Goal: Information Seeking & Learning: Stay updated

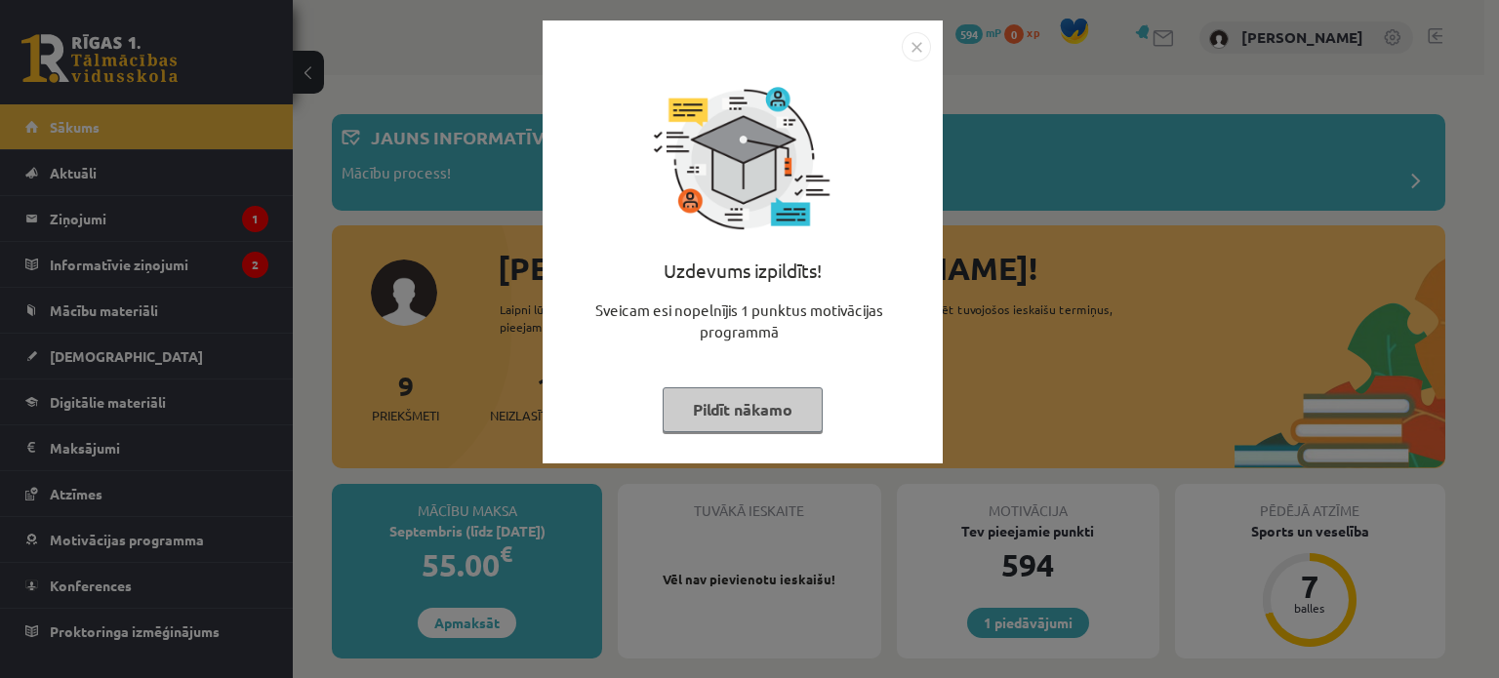
click at [918, 46] on img "Close" at bounding box center [916, 46] width 29 height 29
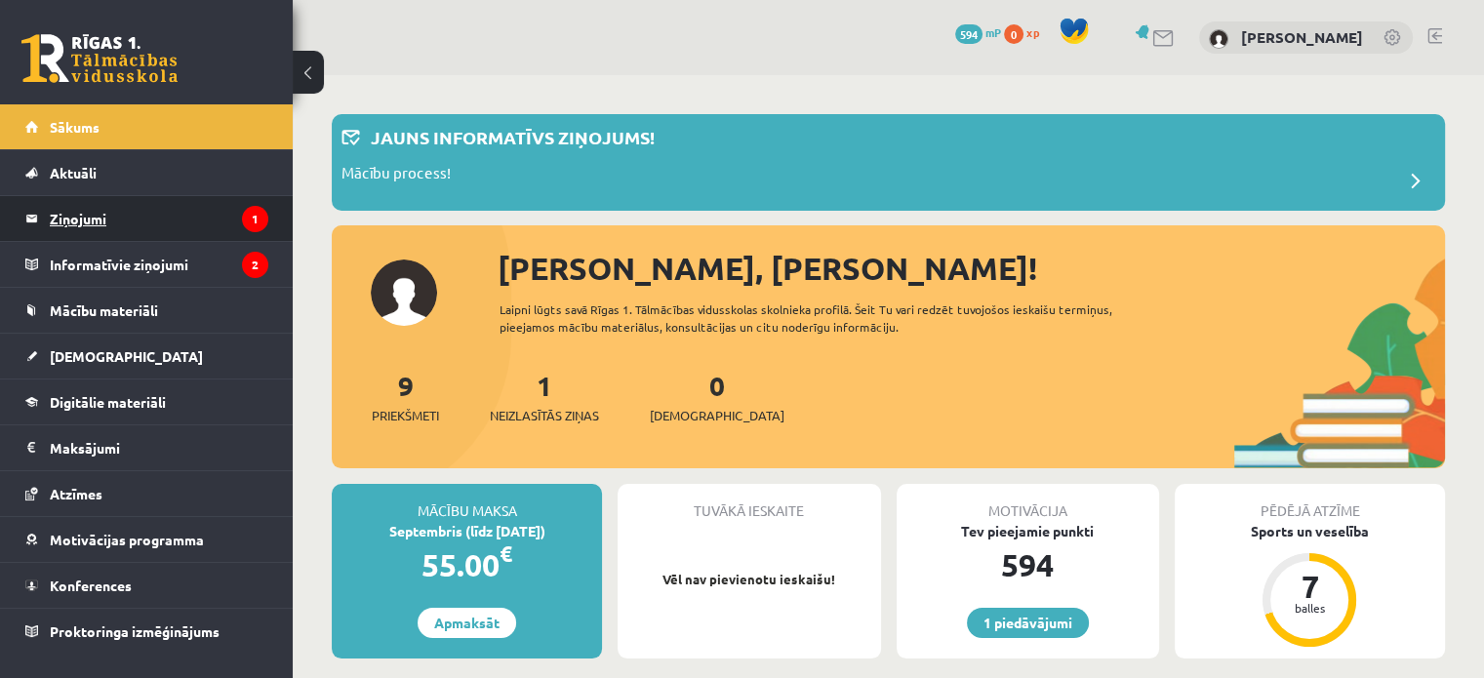
click at [215, 218] on legend "Ziņojumi 1" at bounding box center [159, 218] width 219 height 45
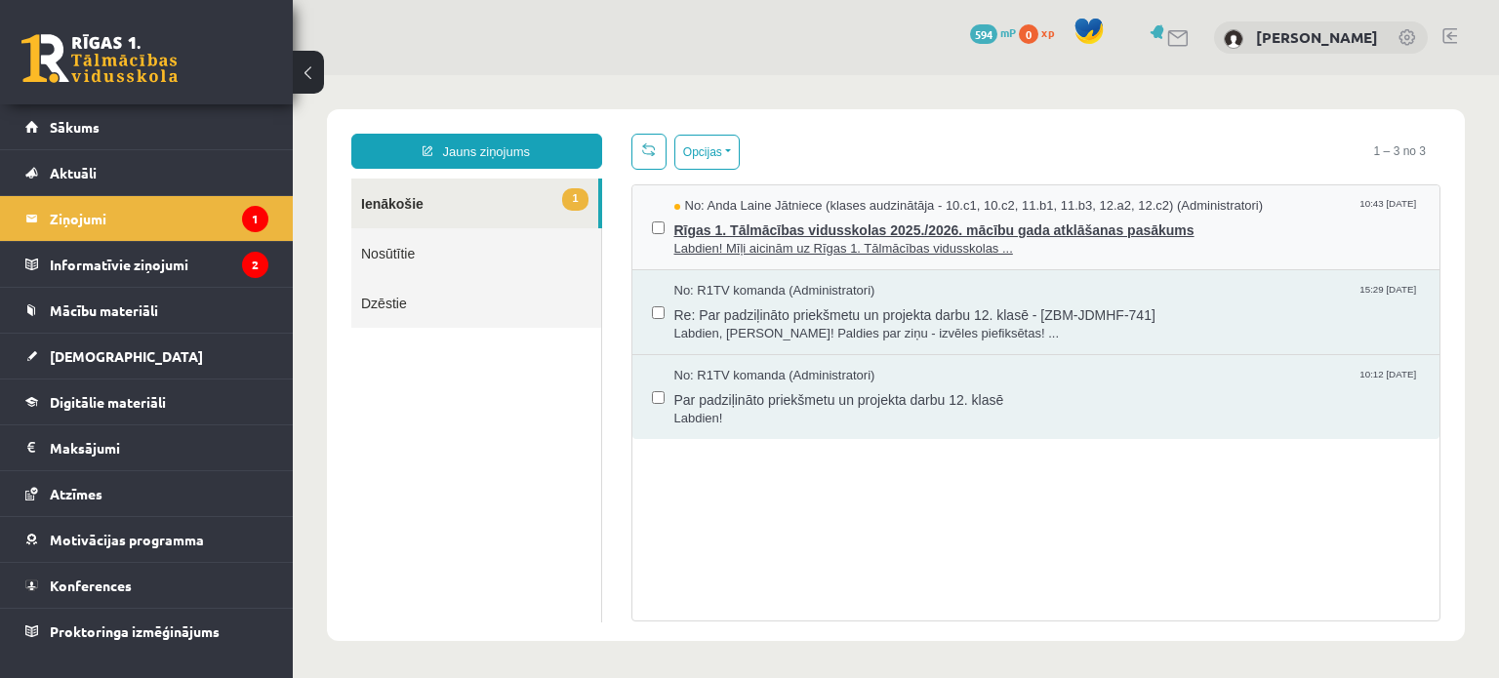
click at [721, 222] on span "Rīgas 1. Tālmācības vidusskolas 2025./2026. mācību gada atklāšanas pasākums" at bounding box center [1047, 228] width 746 height 24
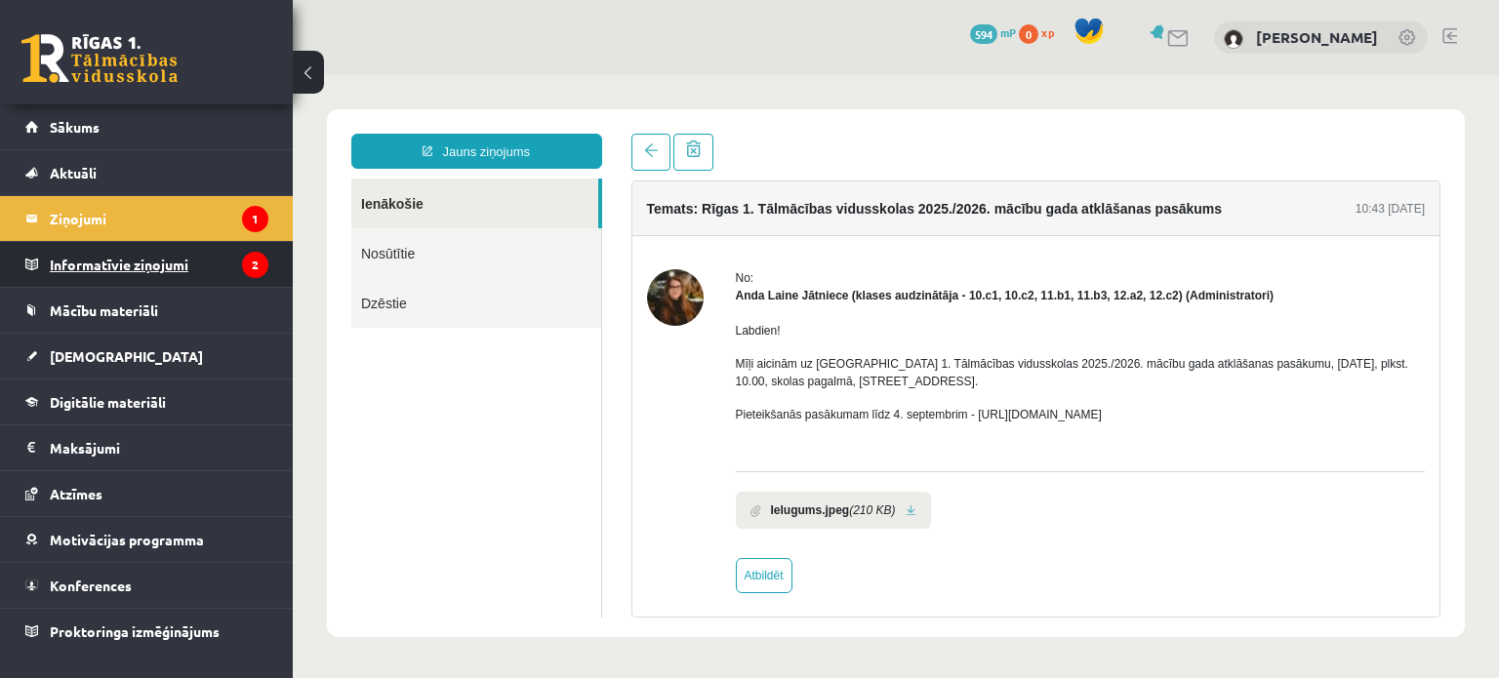
click at [113, 268] on legend "Informatīvie ziņojumi 2" at bounding box center [159, 264] width 219 height 45
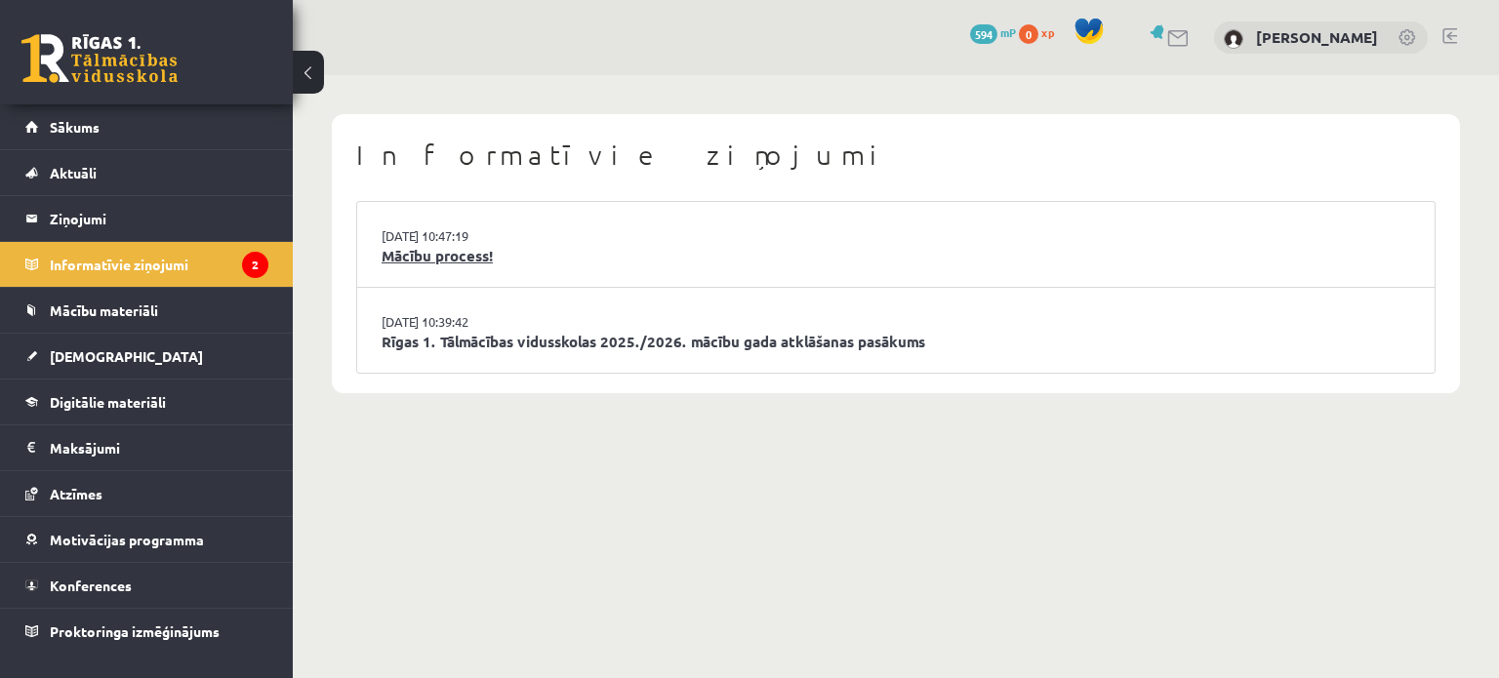
click at [453, 254] on link "Mācību process!" at bounding box center [896, 256] width 1029 height 22
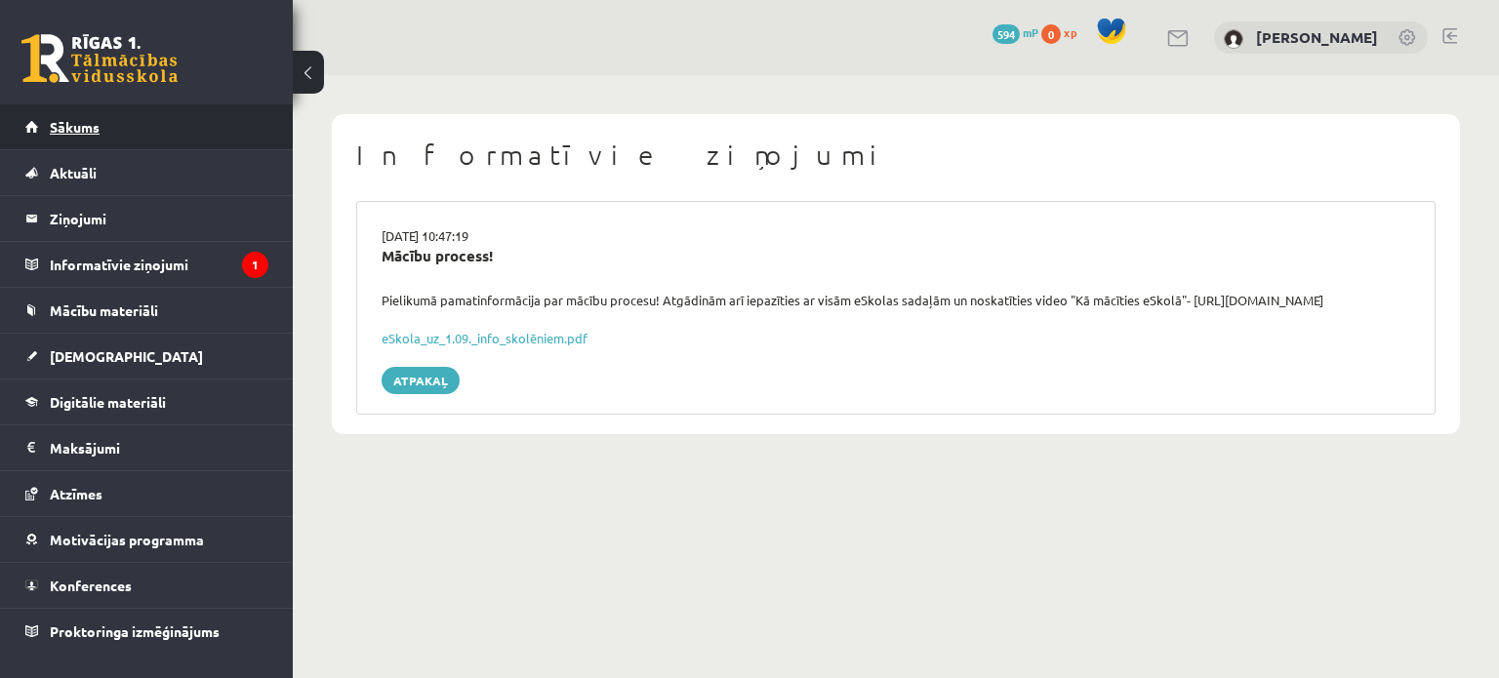
click at [194, 139] on link "Sākums" at bounding box center [146, 126] width 243 height 45
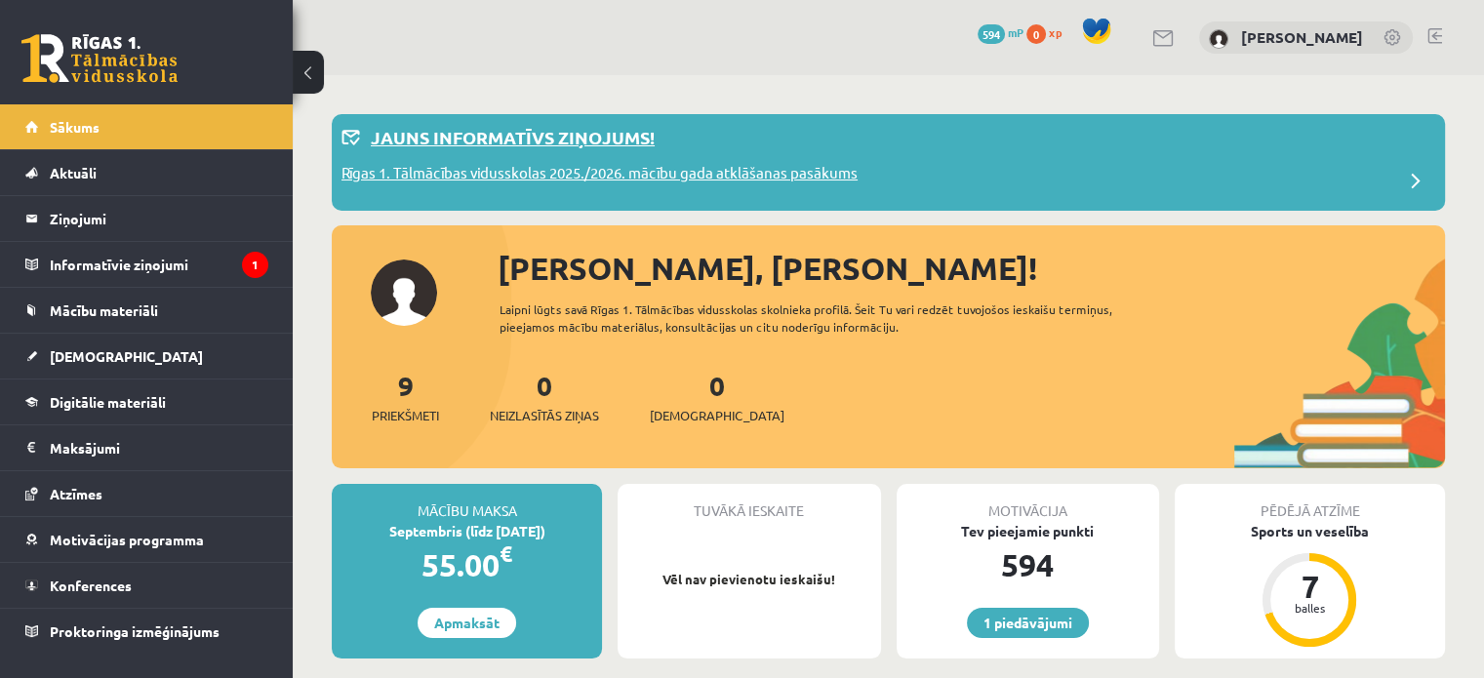
click at [687, 140] on div "Jauns informatīvs ziņojums!" at bounding box center [889, 143] width 1094 height 38
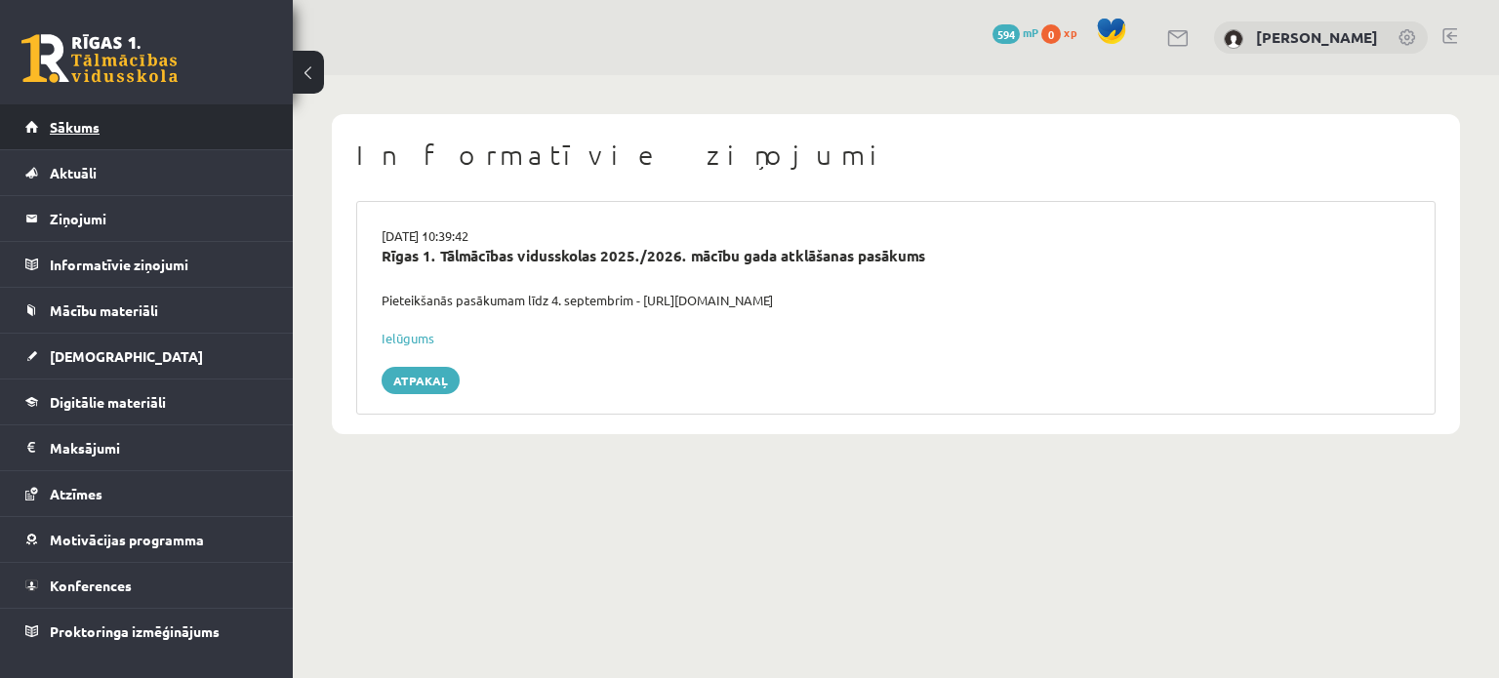
click at [174, 124] on link "Sākums" at bounding box center [146, 126] width 243 height 45
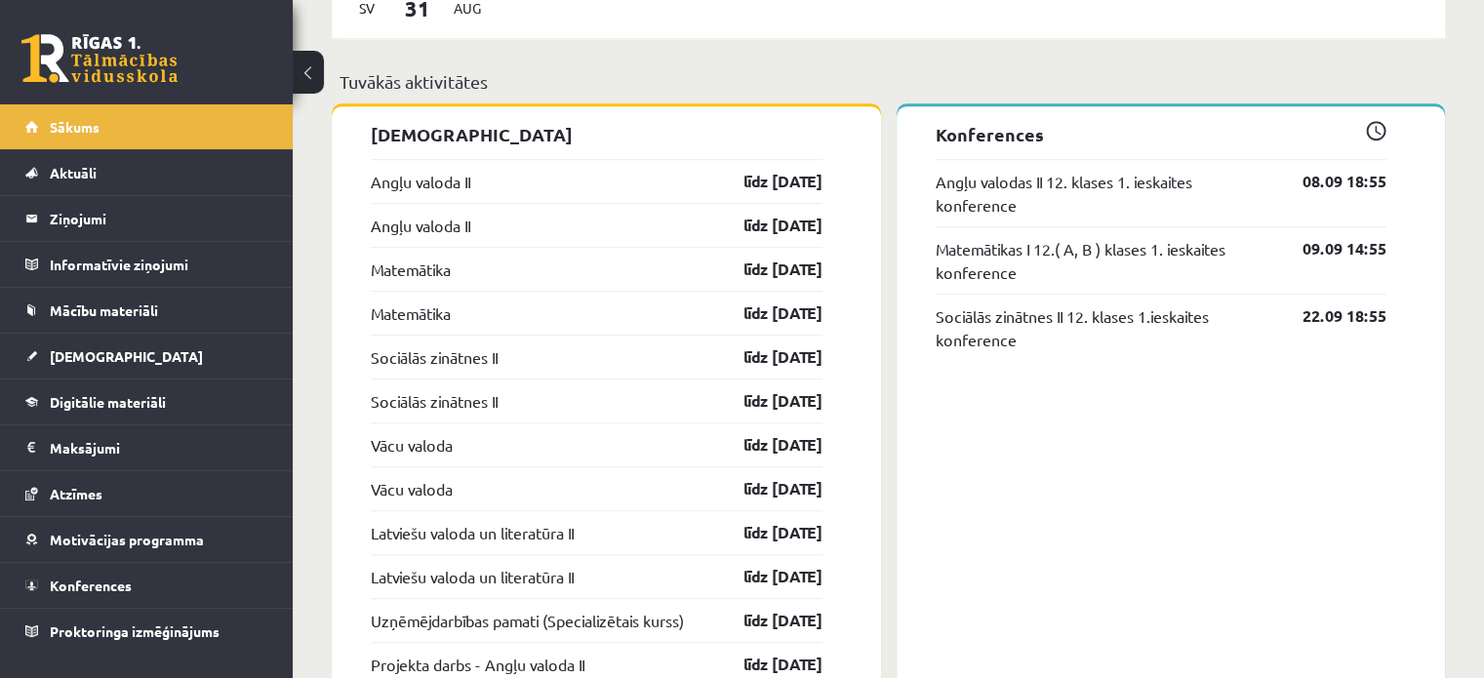
scroll to position [1517, 0]
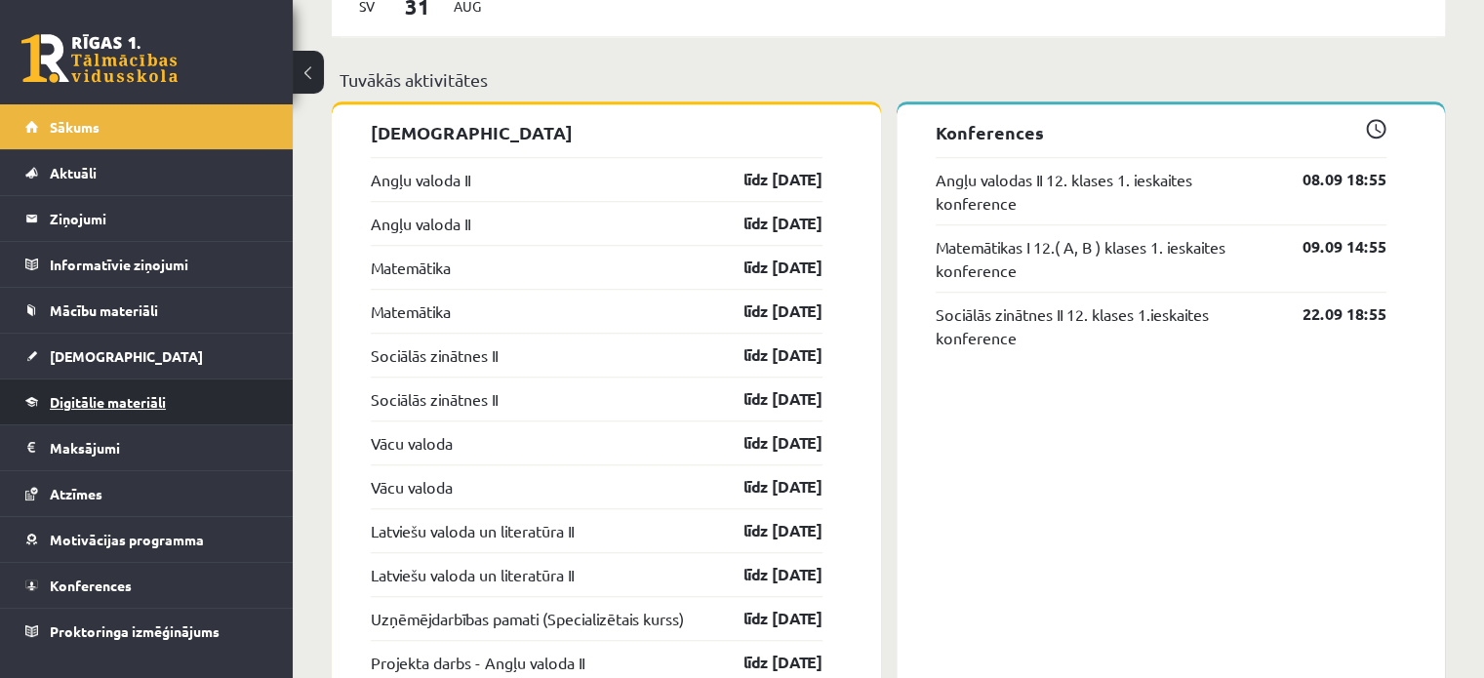
click at [180, 397] on link "Digitālie materiāli" at bounding box center [146, 402] width 243 height 45
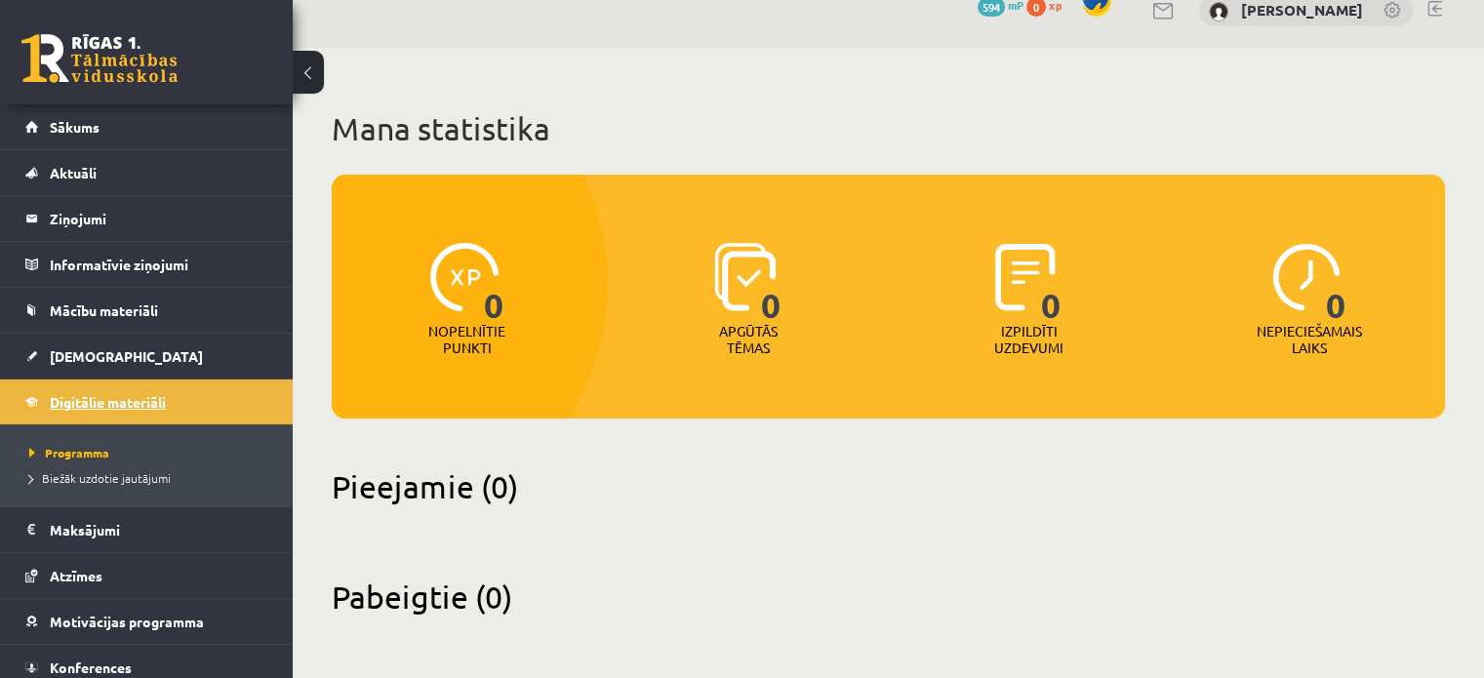
scroll to position [27, 0]
click at [88, 122] on span "Sākums" at bounding box center [75, 127] width 50 height 18
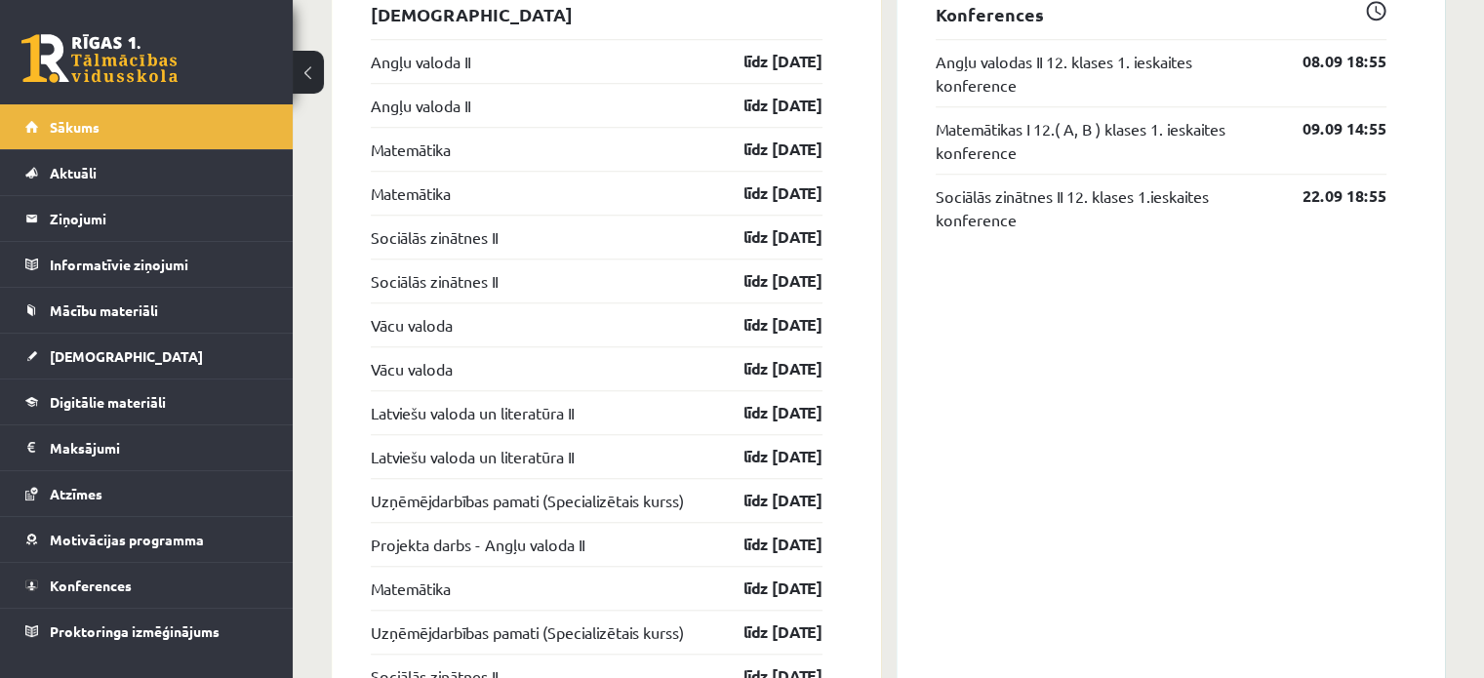
scroll to position [1634, 0]
click at [67, 343] on link "[DEMOGRAPHIC_DATA]" at bounding box center [146, 356] width 243 height 45
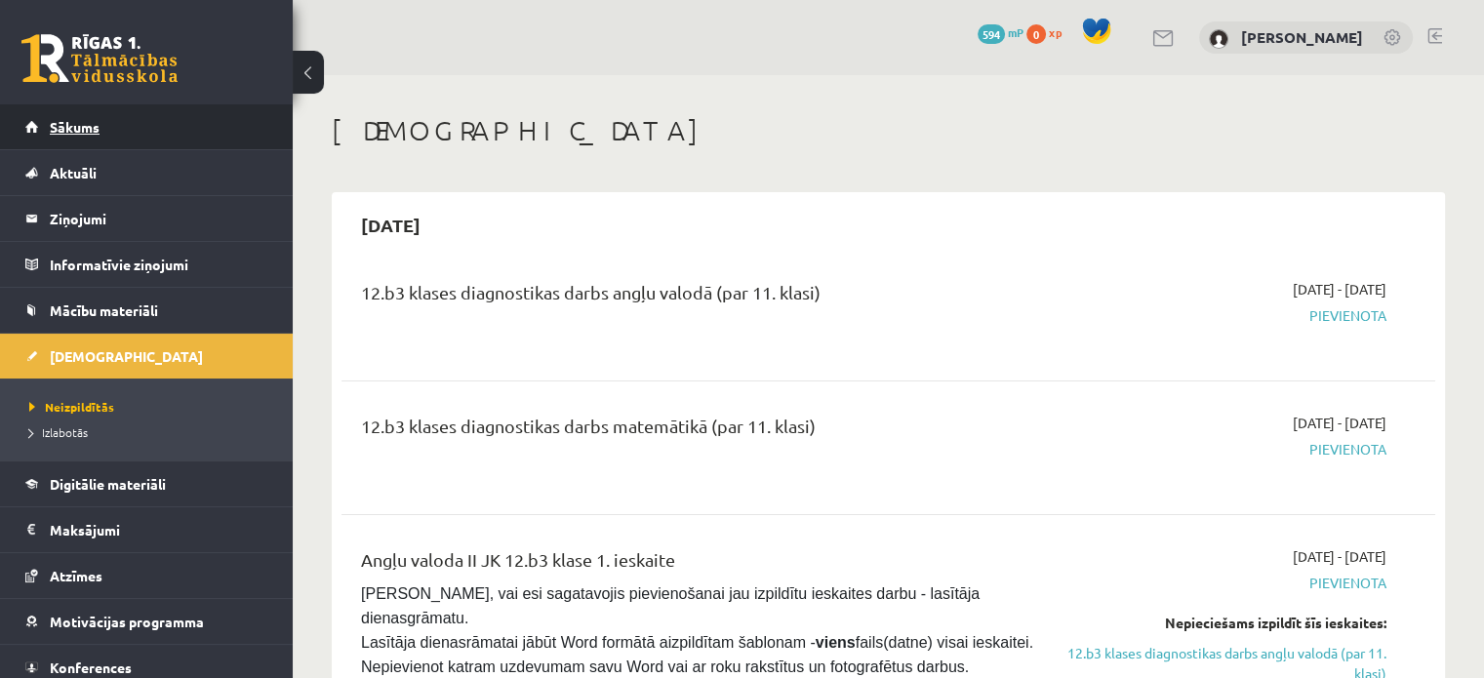
click at [121, 108] on link "Sākums" at bounding box center [146, 126] width 243 height 45
